Goal: Transaction & Acquisition: Purchase product/service

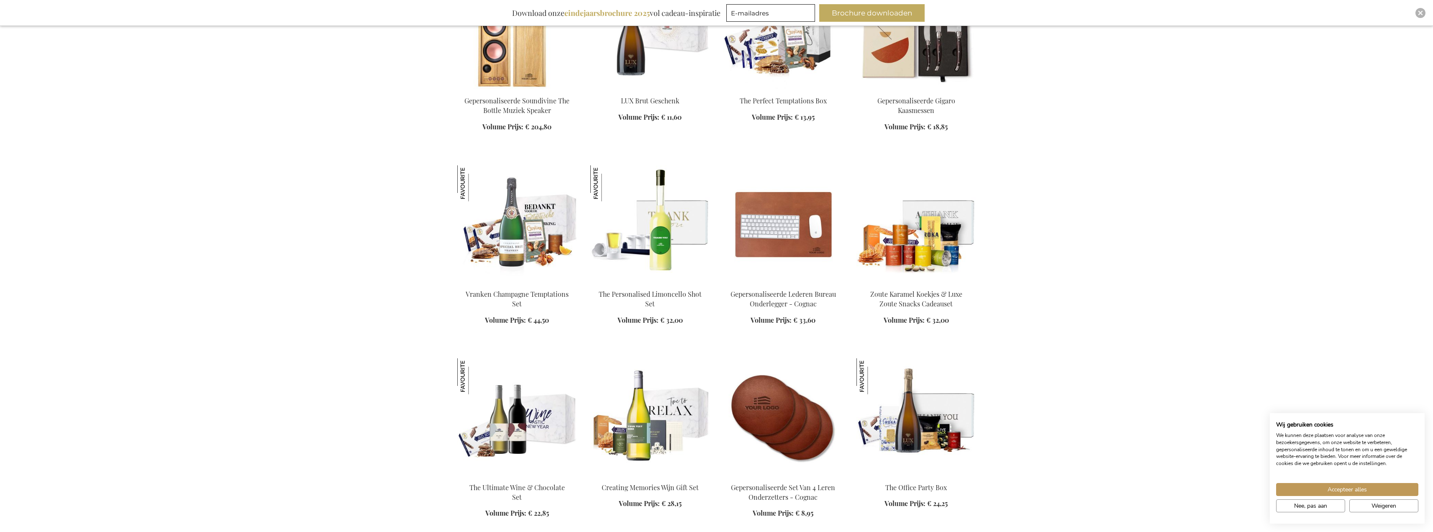
scroll to position [837, 0]
click at [780, 414] on img at bounding box center [783, 415] width 120 height 117
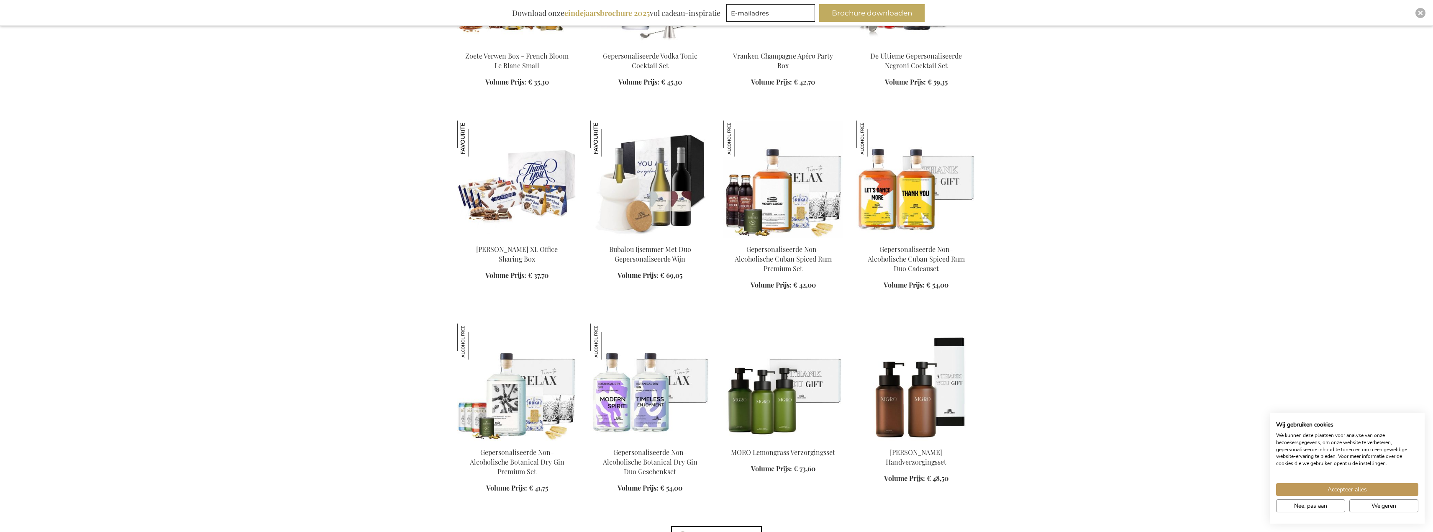
scroll to position [1911, 0]
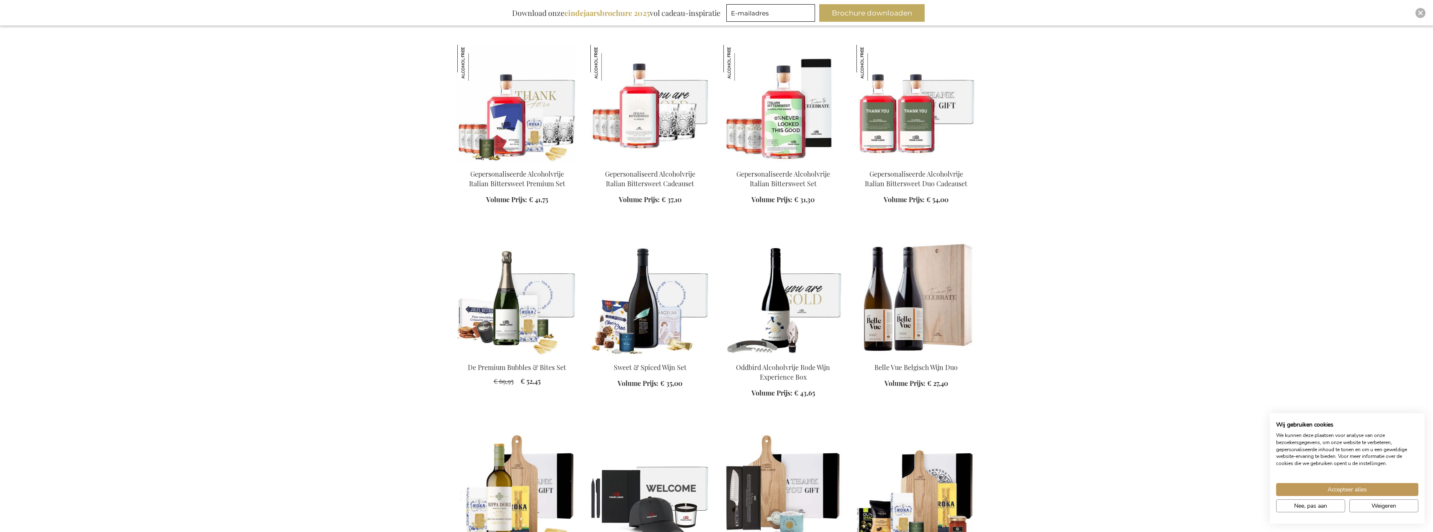
scroll to position [2413, 0]
